Goal: Information Seeking & Learning: Learn about a topic

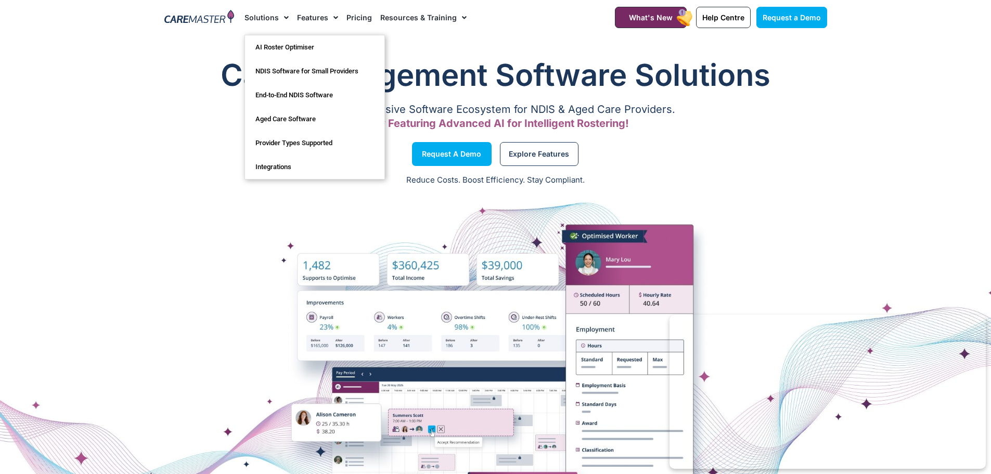
click at [263, 20] on link "Solutions" at bounding box center [266, 17] width 44 height 35
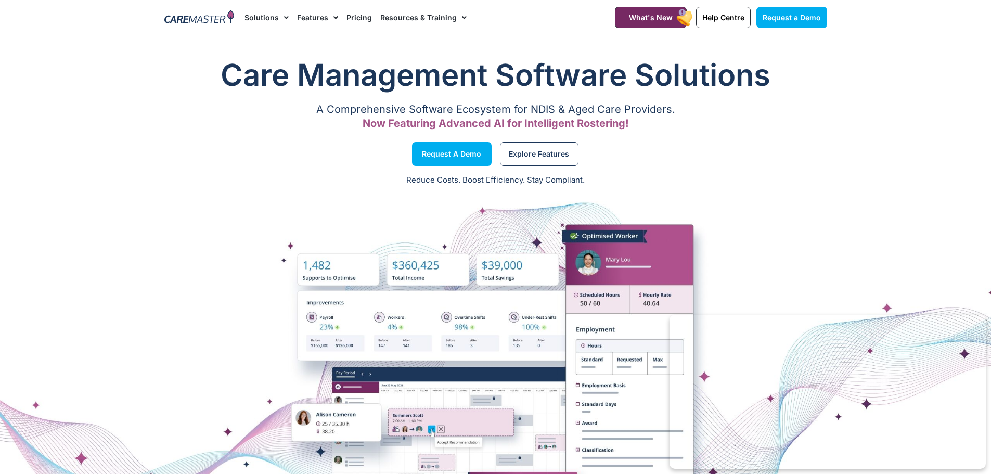
click at [263, 20] on link "Solutions" at bounding box center [266, 17] width 44 height 35
click at [923, 93] on section "Care Management Software Solutions A Comprehensive Software Ecosystem for NDIS …" at bounding box center [495, 94] width 991 height 91
